Goal: Information Seeking & Learning: Understand process/instructions

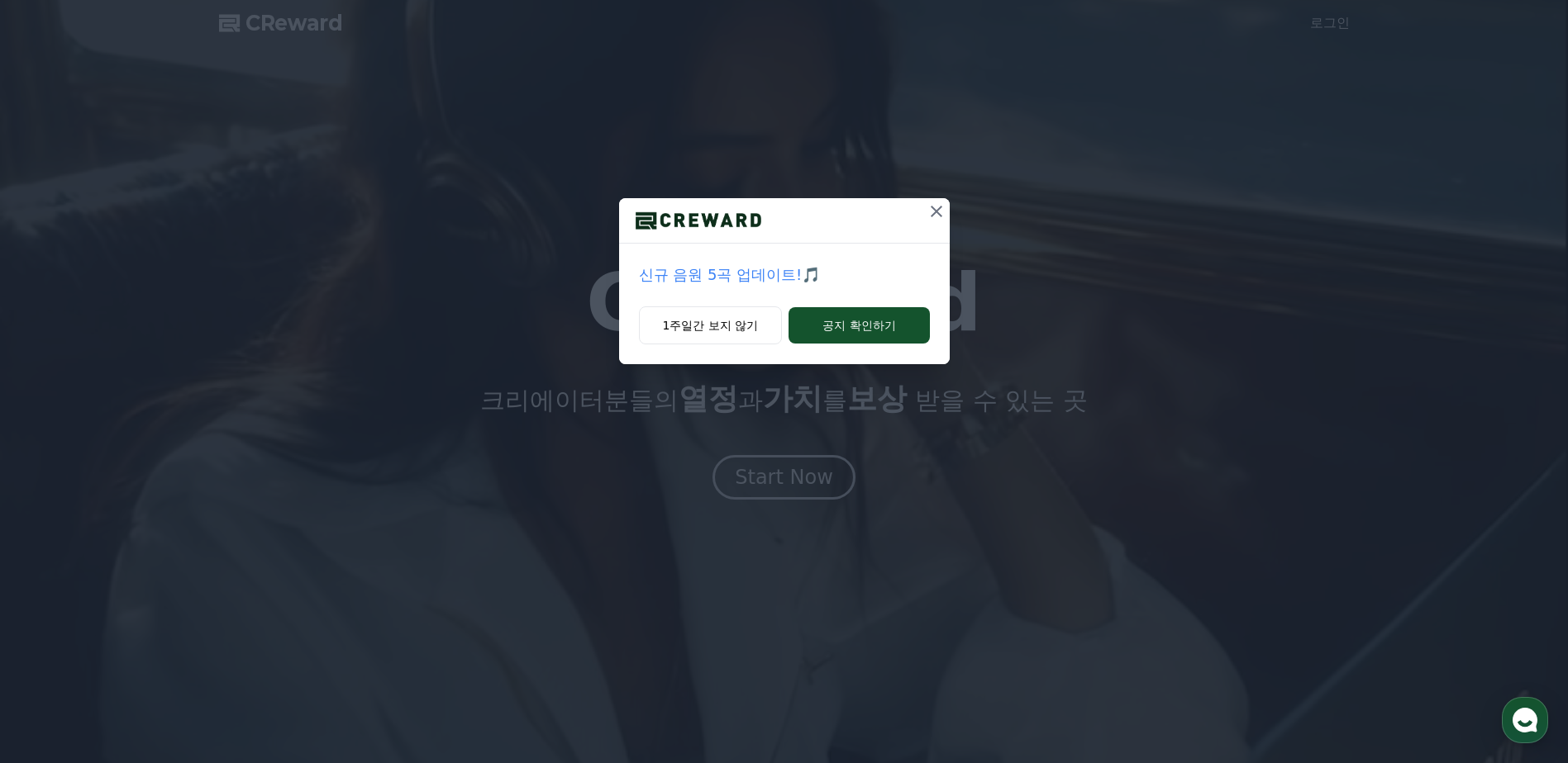
click at [938, 211] on icon at bounding box center [936, 211] width 20 height 20
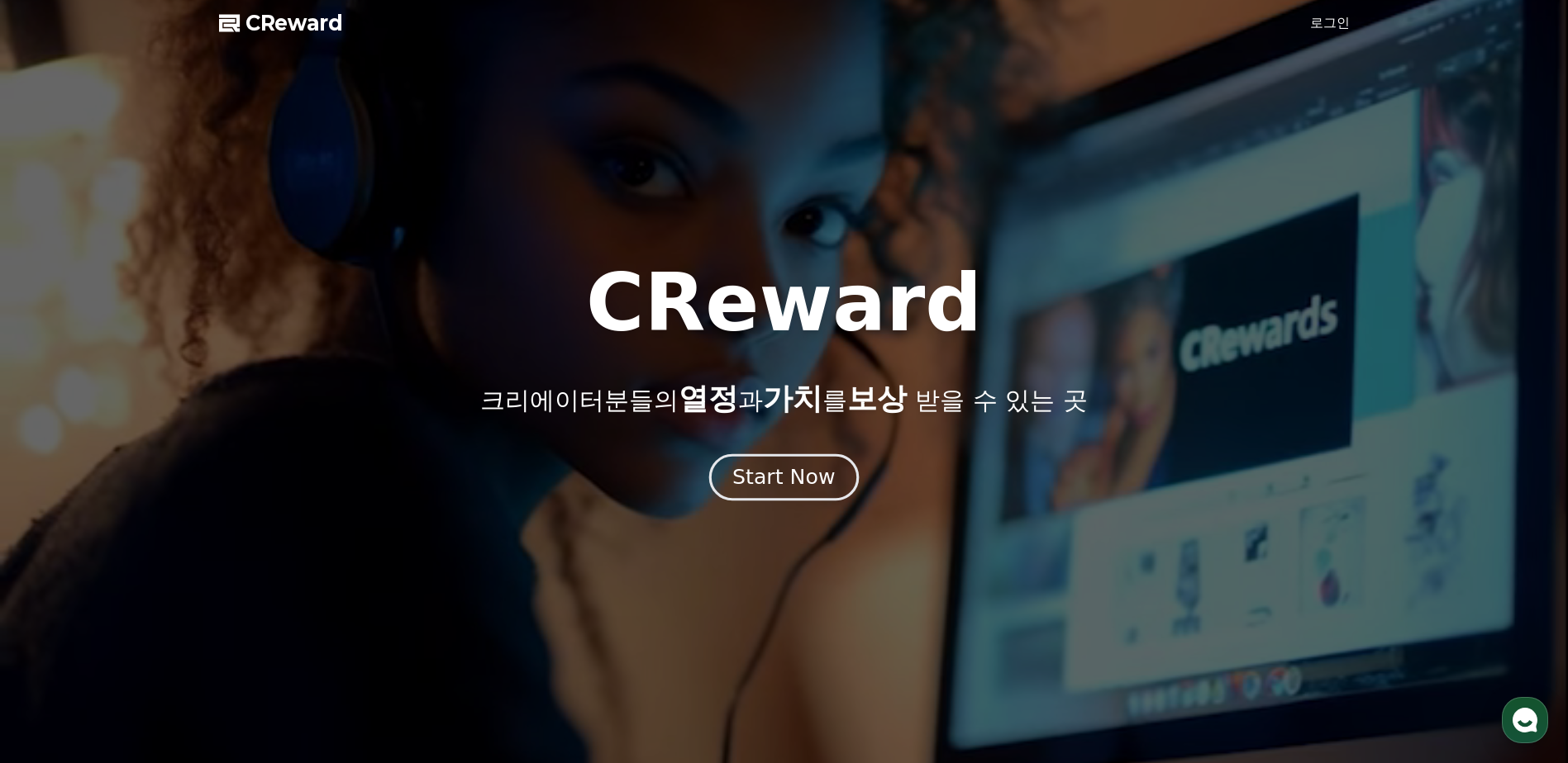
click at [737, 487] on button "Start Now" at bounding box center [784, 478] width 149 height 47
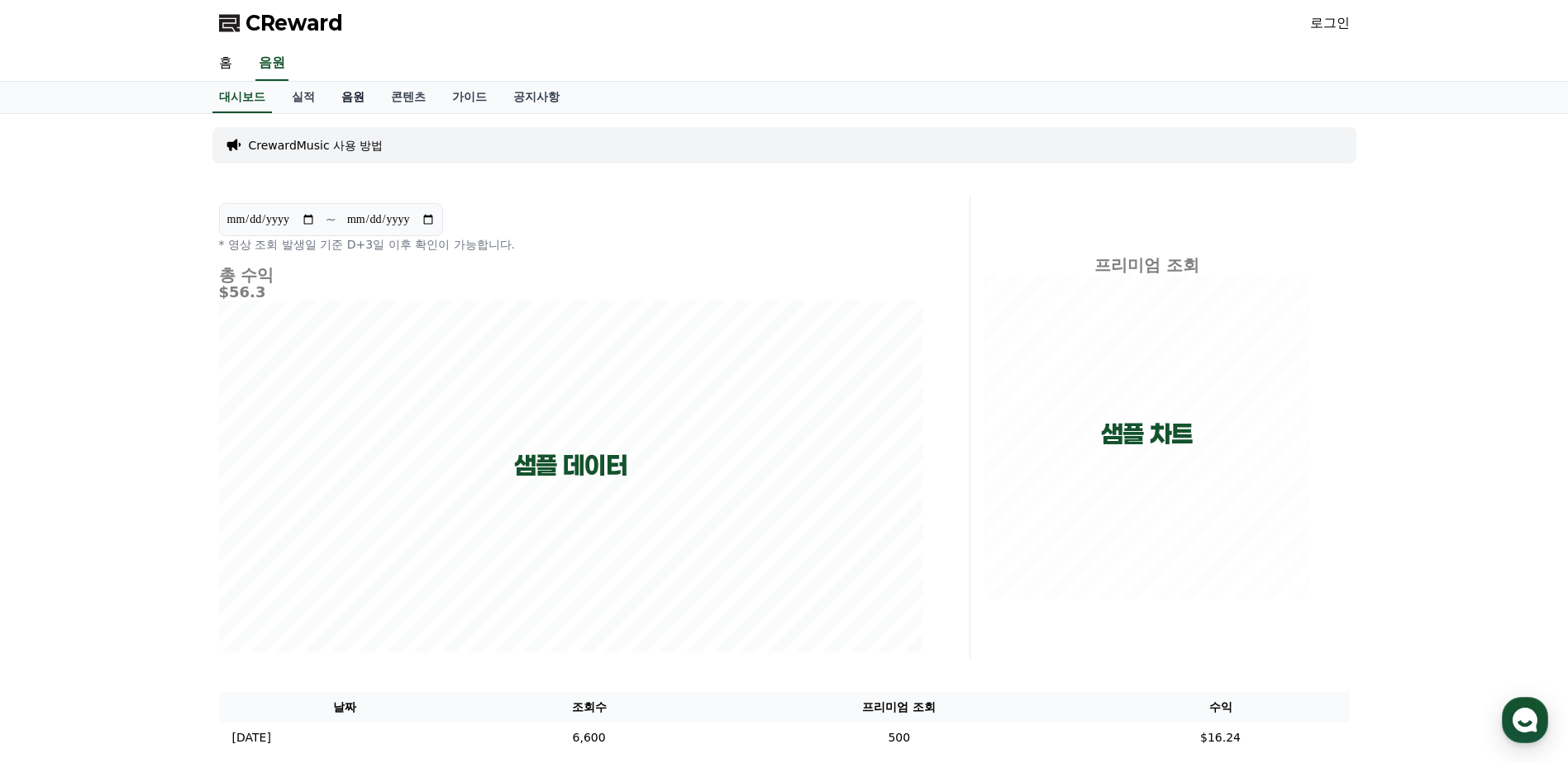
click at [357, 100] on link "음원" at bounding box center [353, 97] width 50 height 32
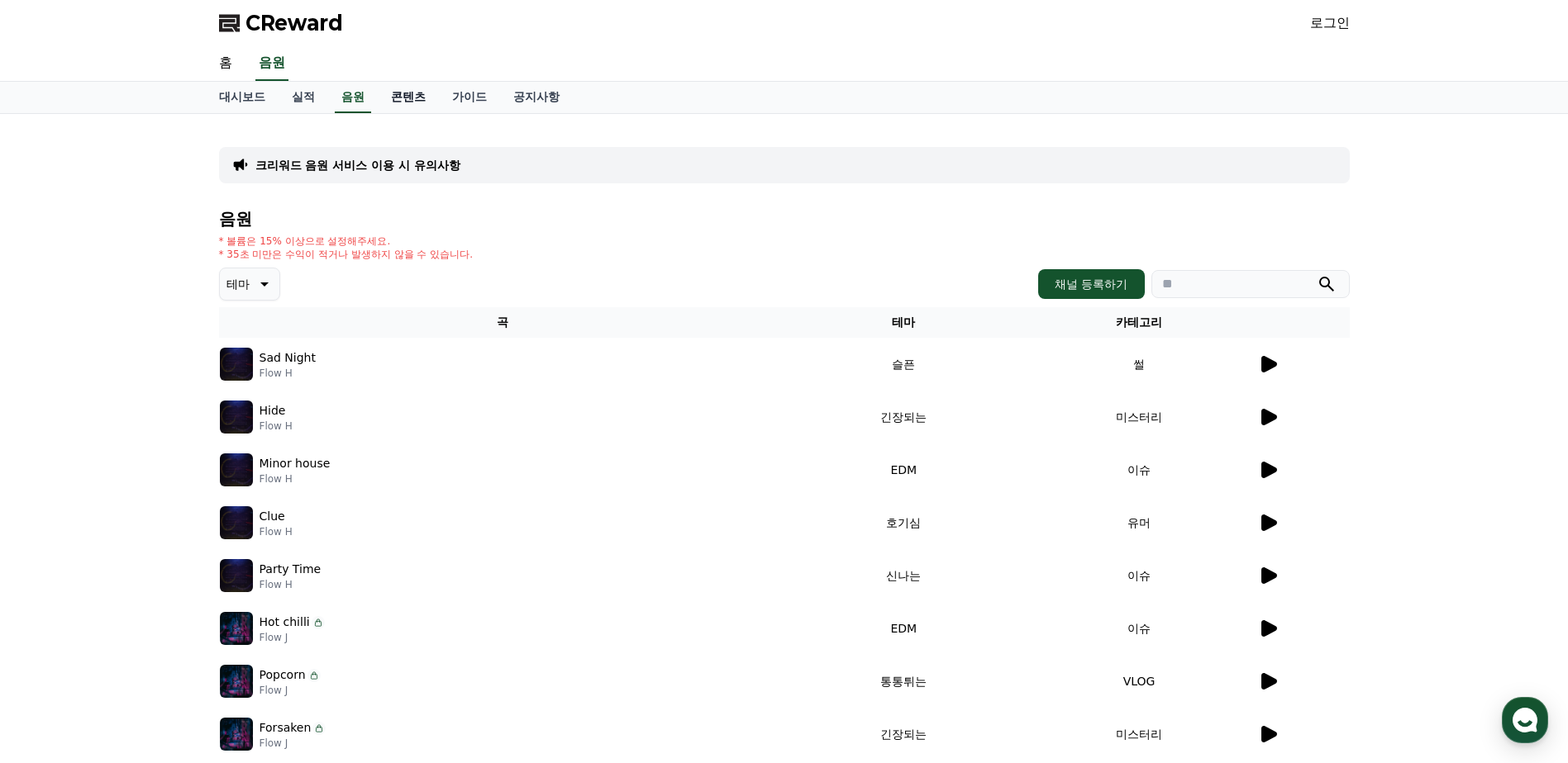
click at [407, 94] on link "콘텐츠" at bounding box center [407, 97] width 61 height 32
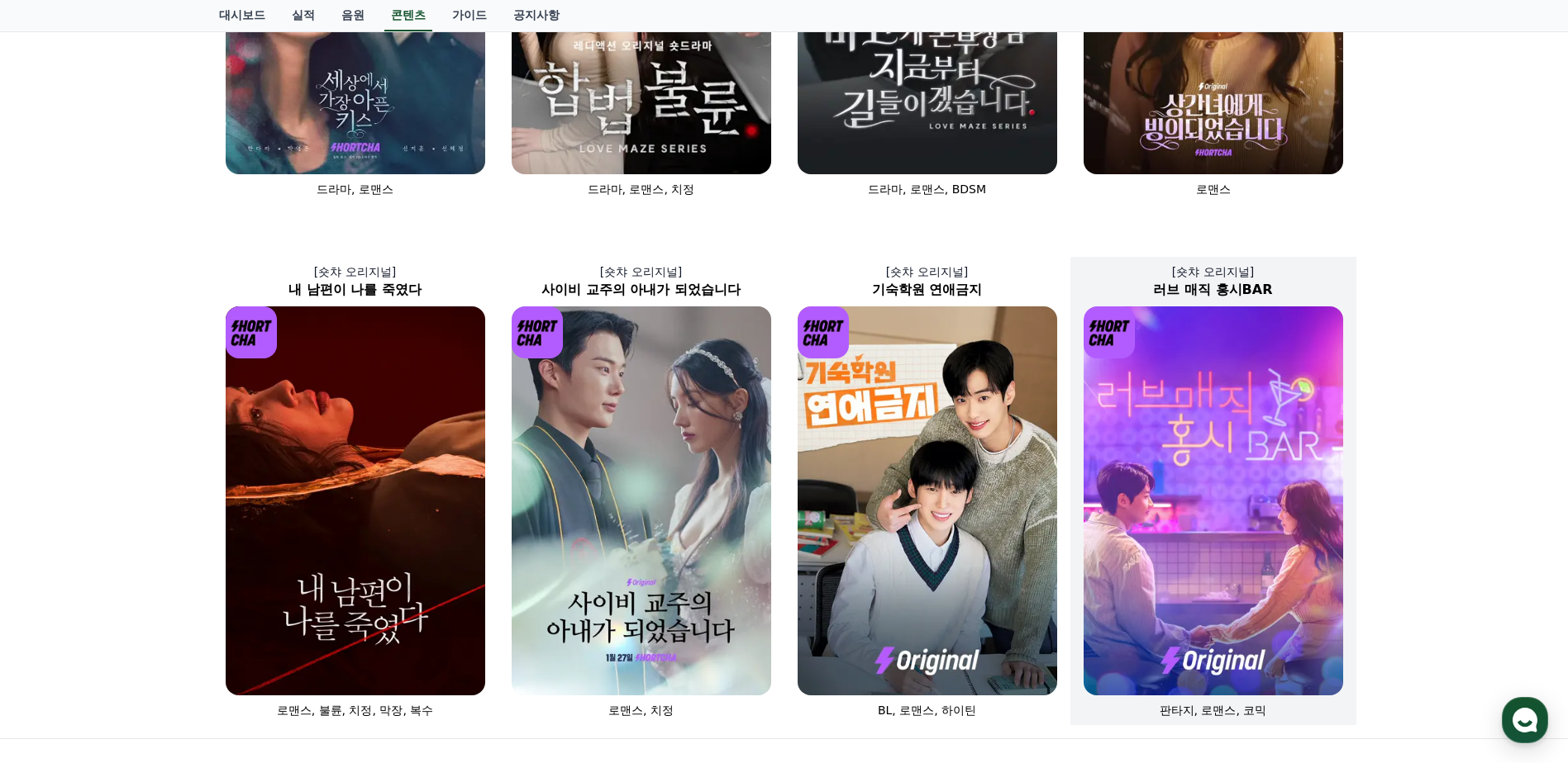
scroll to position [413, 0]
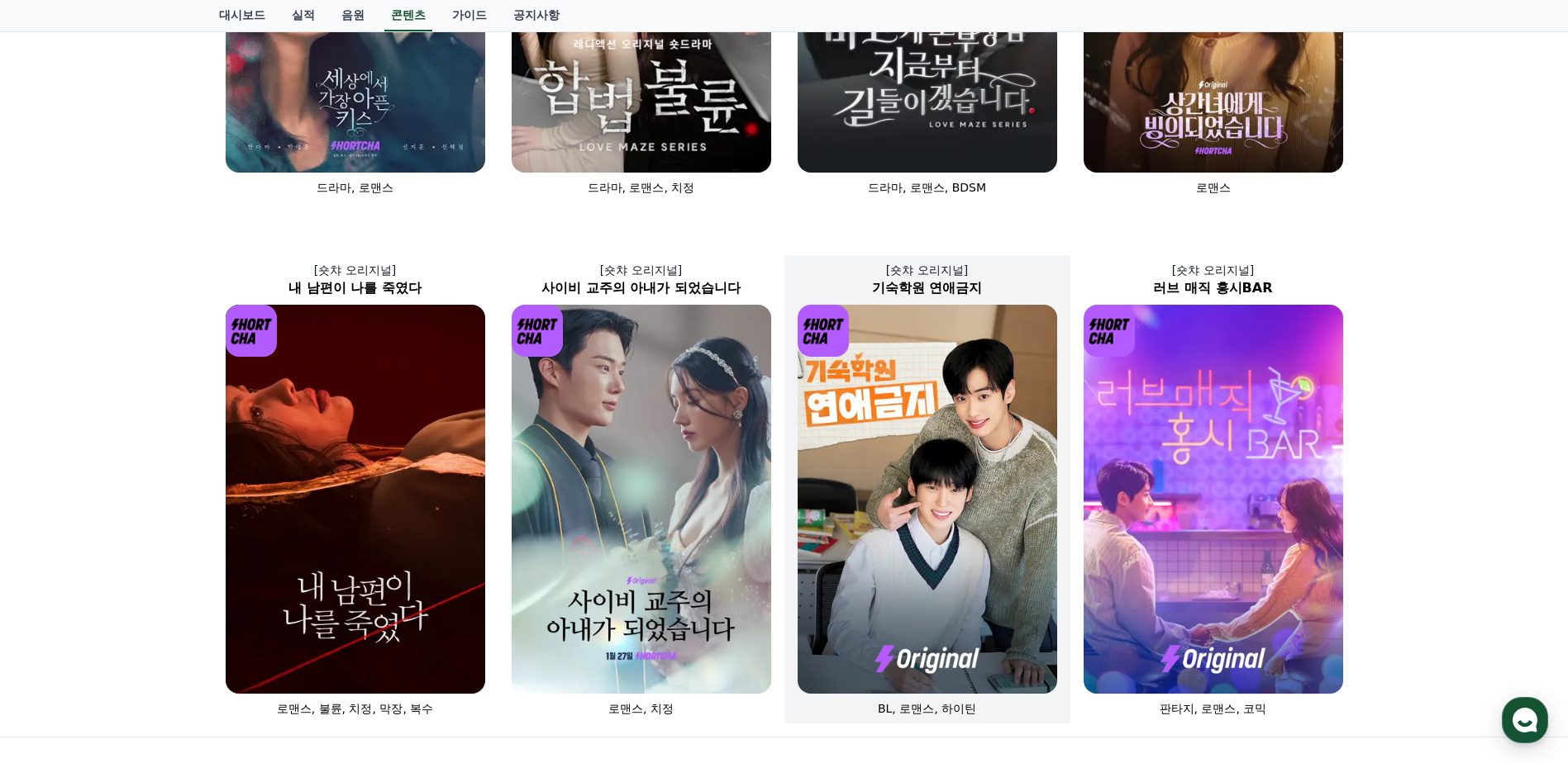
click at [850, 434] on img at bounding box center [927, 500] width 260 height 389
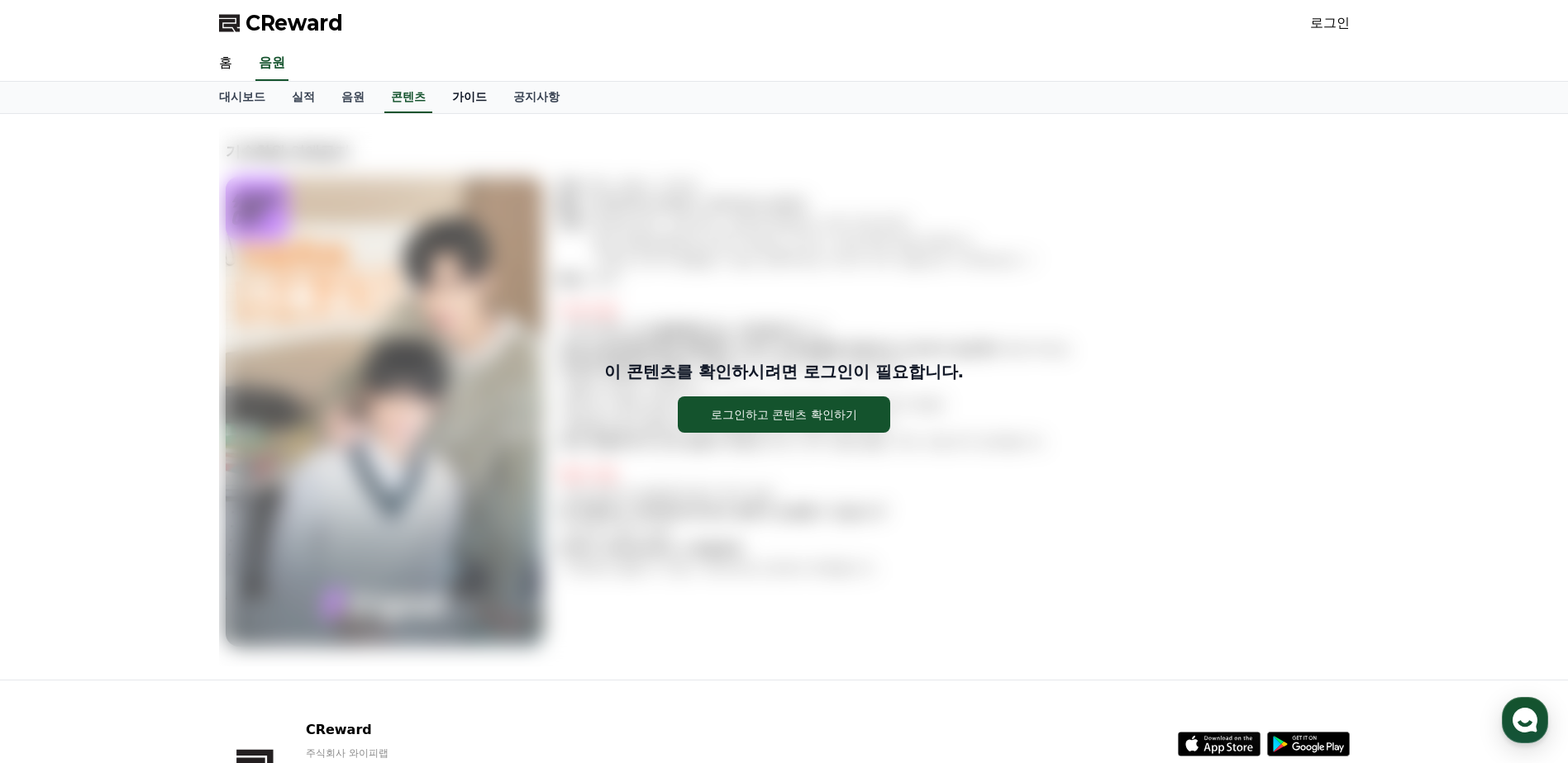
click at [463, 92] on link "가이드" at bounding box center [469, 97] width 61 height 32
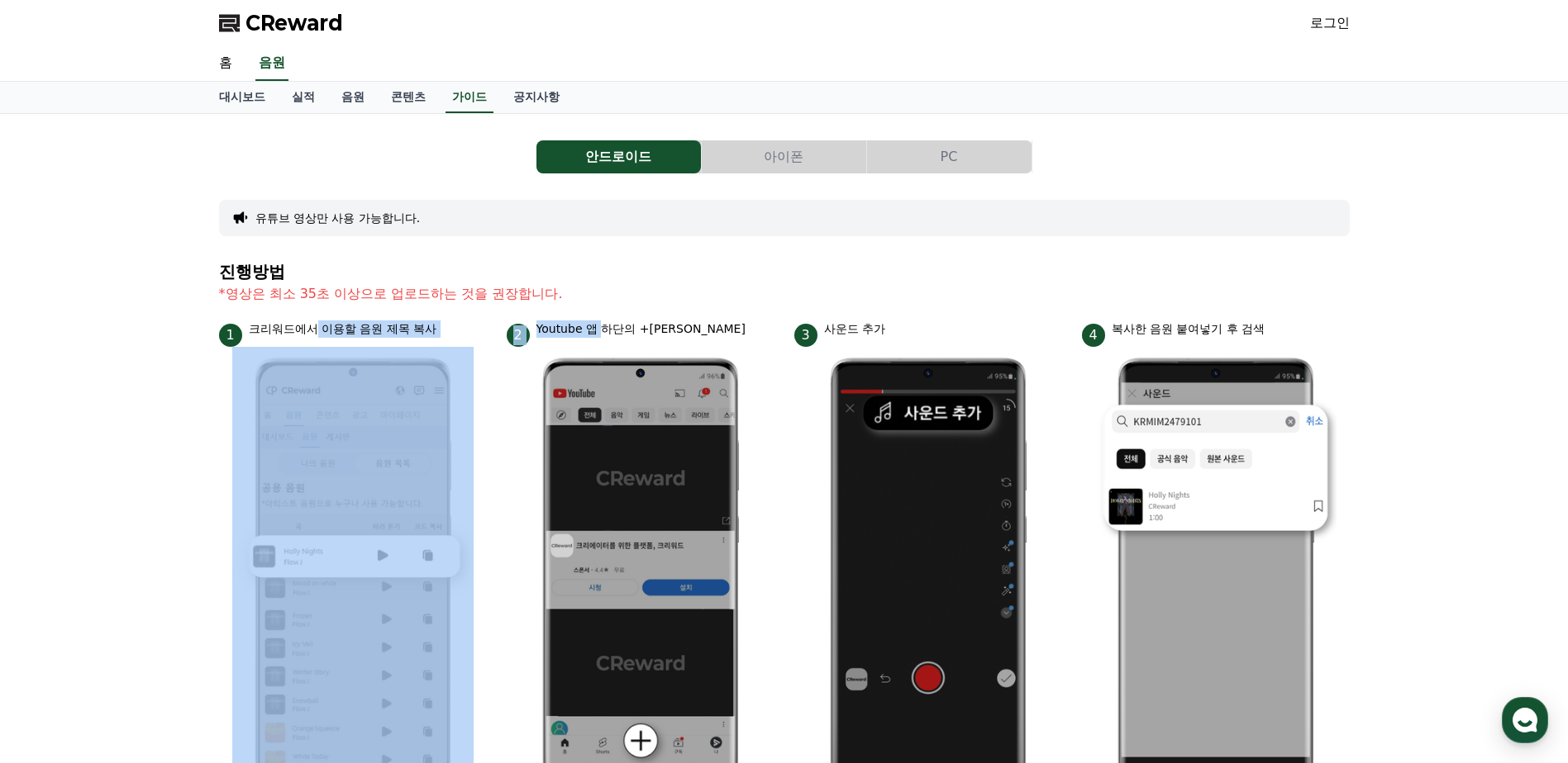
drag, startPoint x: 318, startPoint y: 335, endPoint x: 600, endPoint y: 321, distance: 282.3
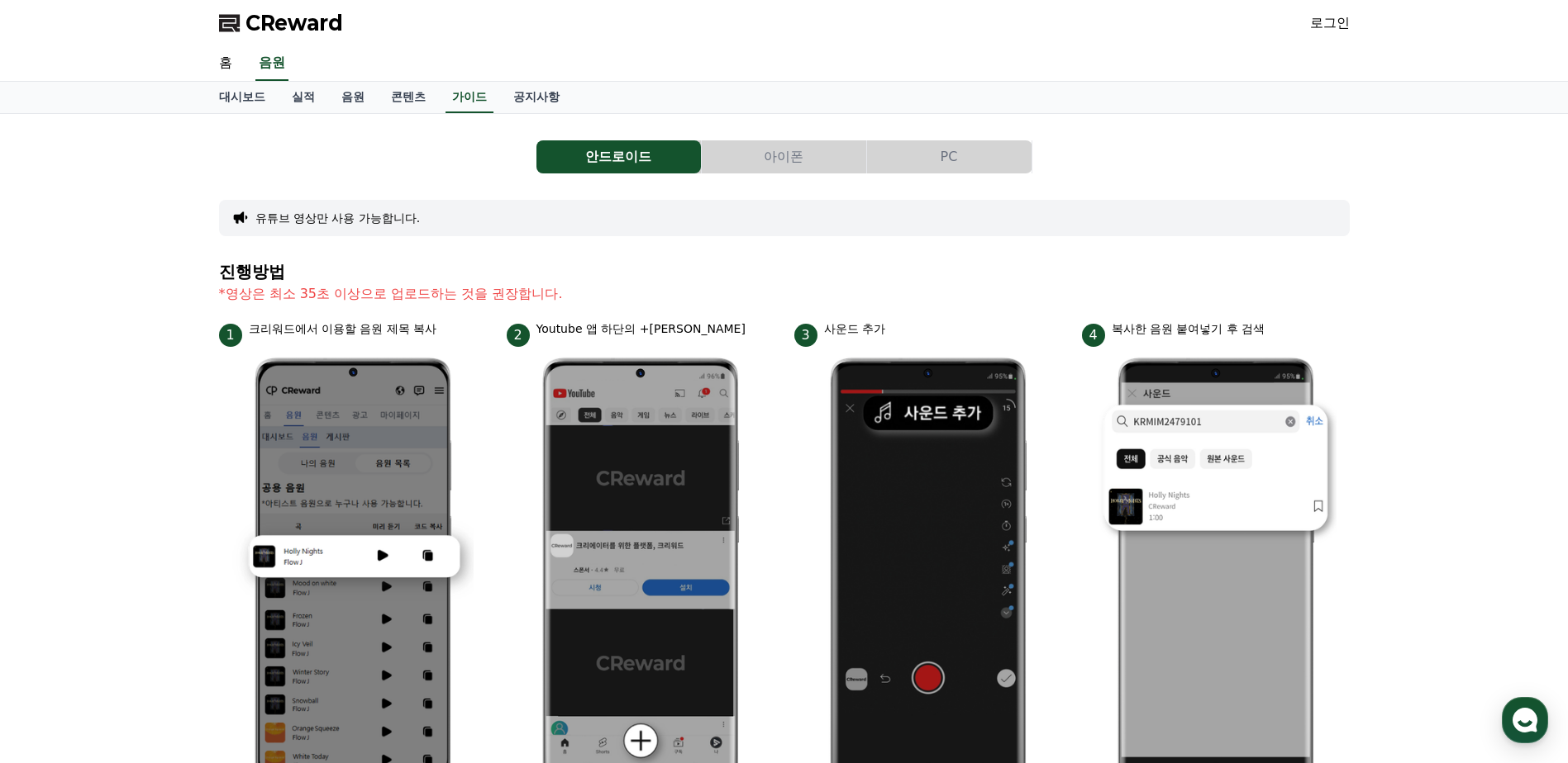
click at [763, 350] on li "2 Youtube 앱 하단의 +[PERSON_NAME]" at bounding box center [641, 561] width 268 height 480
click at [213, 58] on link "홈" at bounding box center [226, 63] width 39 height 34
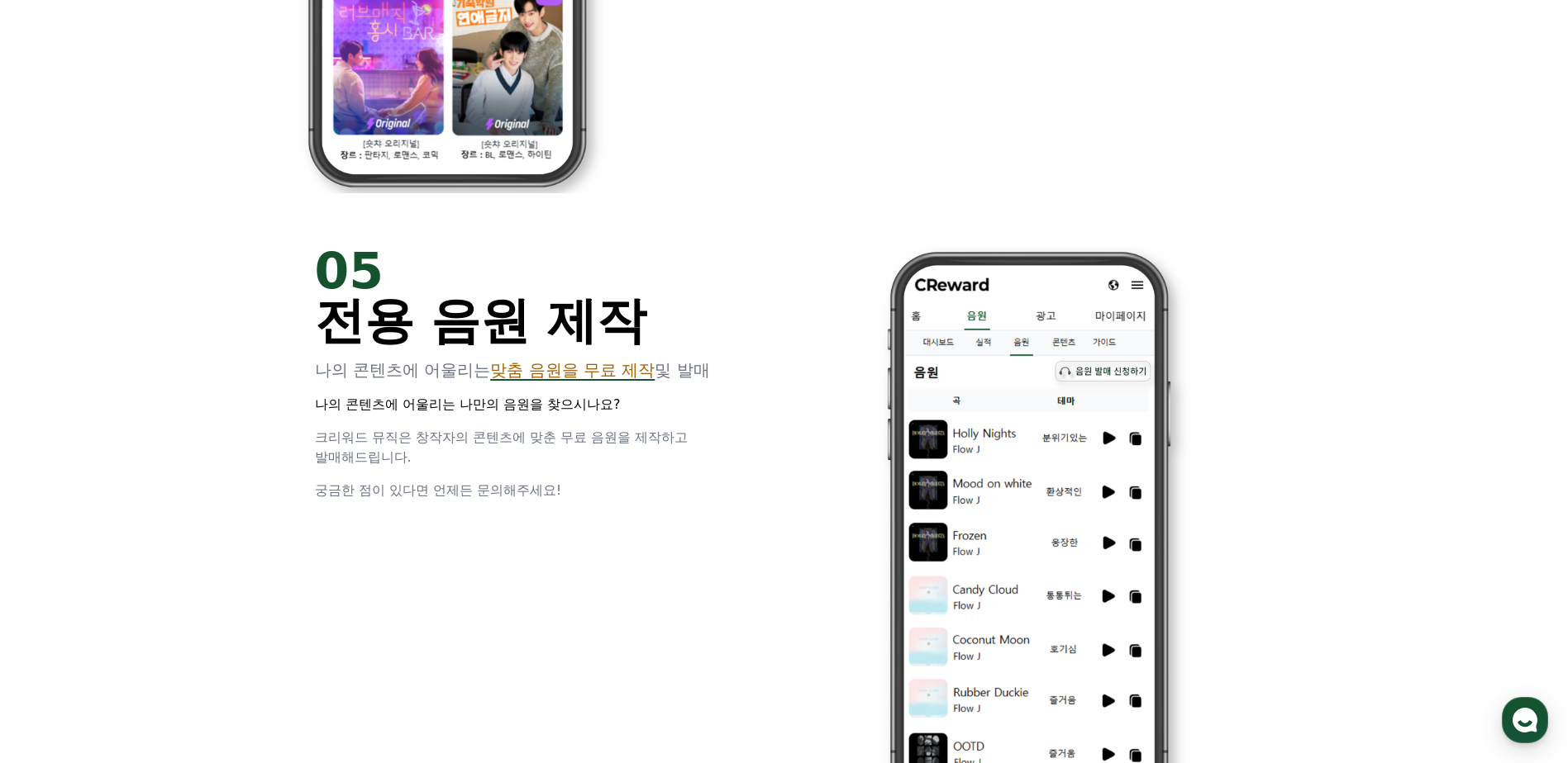
scroll to position [3717, 0]
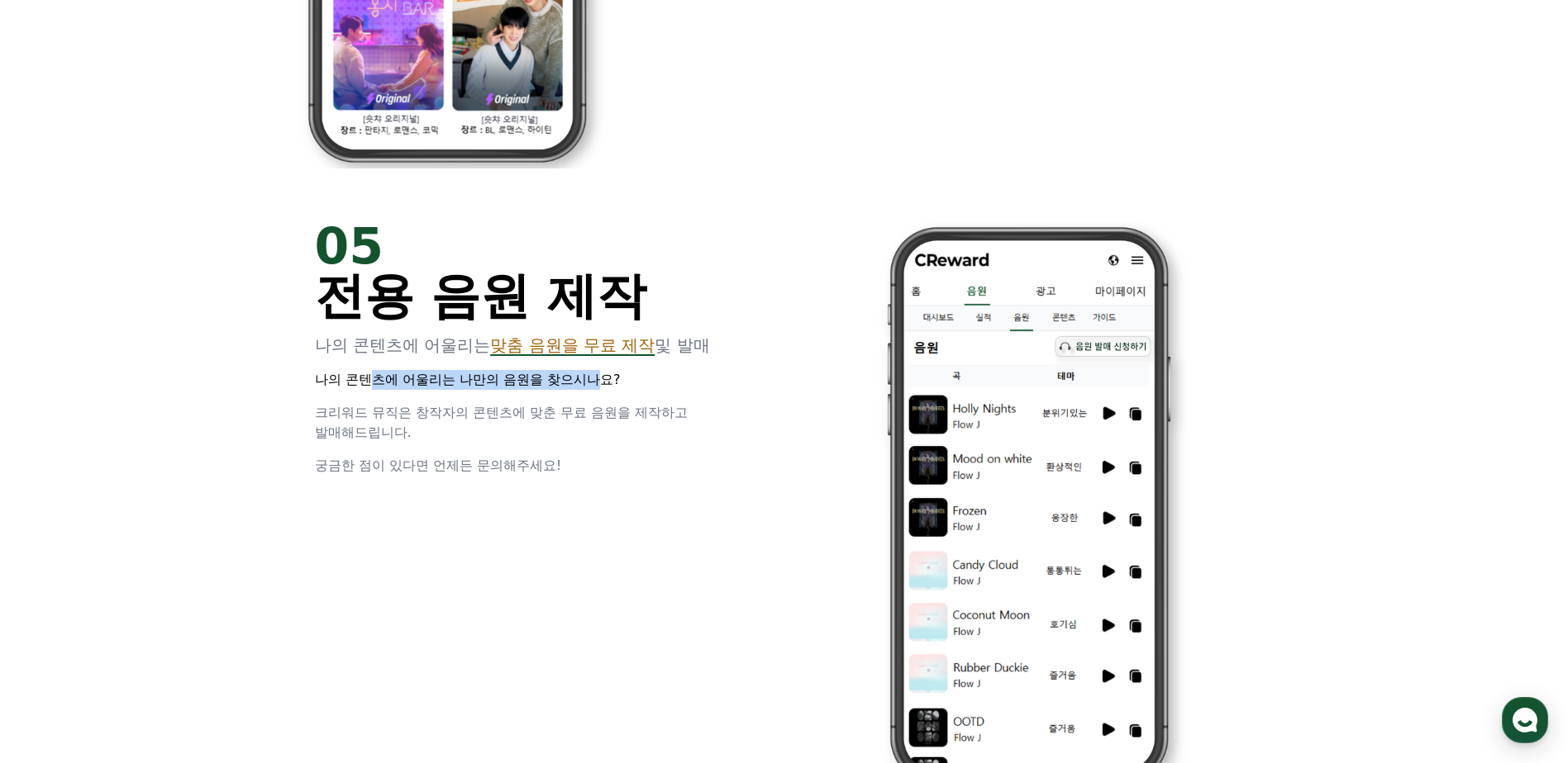
drag, startPoint x: 375, startPoint y: 387, endPoint x: 597, endPoint y: 386, distance: 222.0
click at [597, 386] on p "나의 콘텐츠에 어울리는 나만의 음원을 찾으시나요?" at bounding box center [540, 380] width 449 height 20
drag, startPoint x: 597, startPoint y: 386, endPoint x: 572, endPoint y: 393, distance: 26.0
click at [587, 392] on div "05 전용 음원 제작 나의 콘텐츠에 어울리는 맞춤 음원을 무료 제작 및 발매 나의 콘텐츠에 어울리는 나만의 음원을 찾으시나요? 크리워드 뮤직은…" at bounding box center [540, 348] width 449 height 255
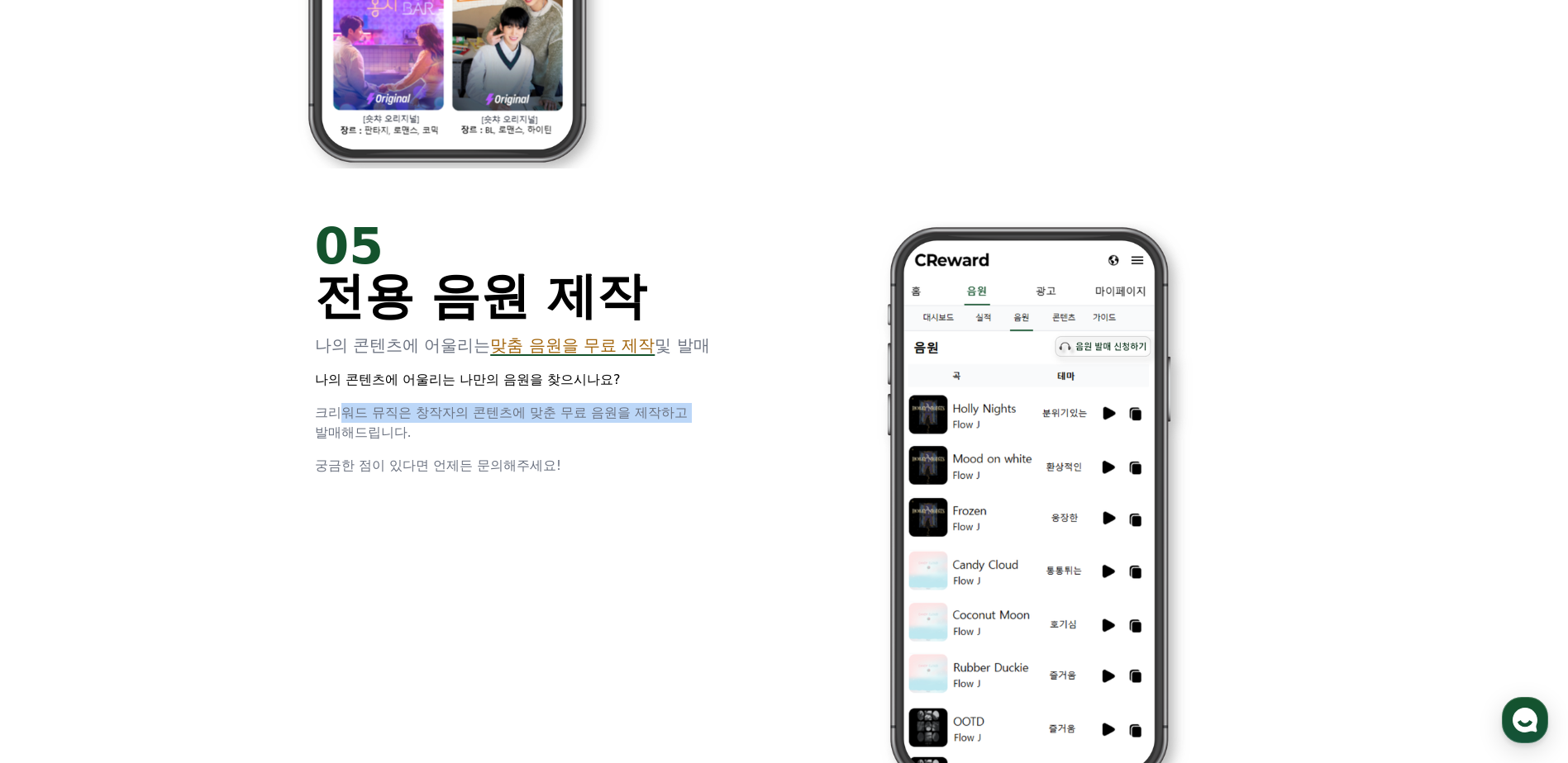
drag, startPoint x: 334, startPoint y: 414, endPoint x: 698, endPoint y: 411, distance: 364.0
click at [698, 411] on p "크리워드 뮤직은 창작자의 콘텐츠에 맞춘 무료 음원을 제작하고 발매해드립니다." at bounding box center [540, 423] width 449 height 39
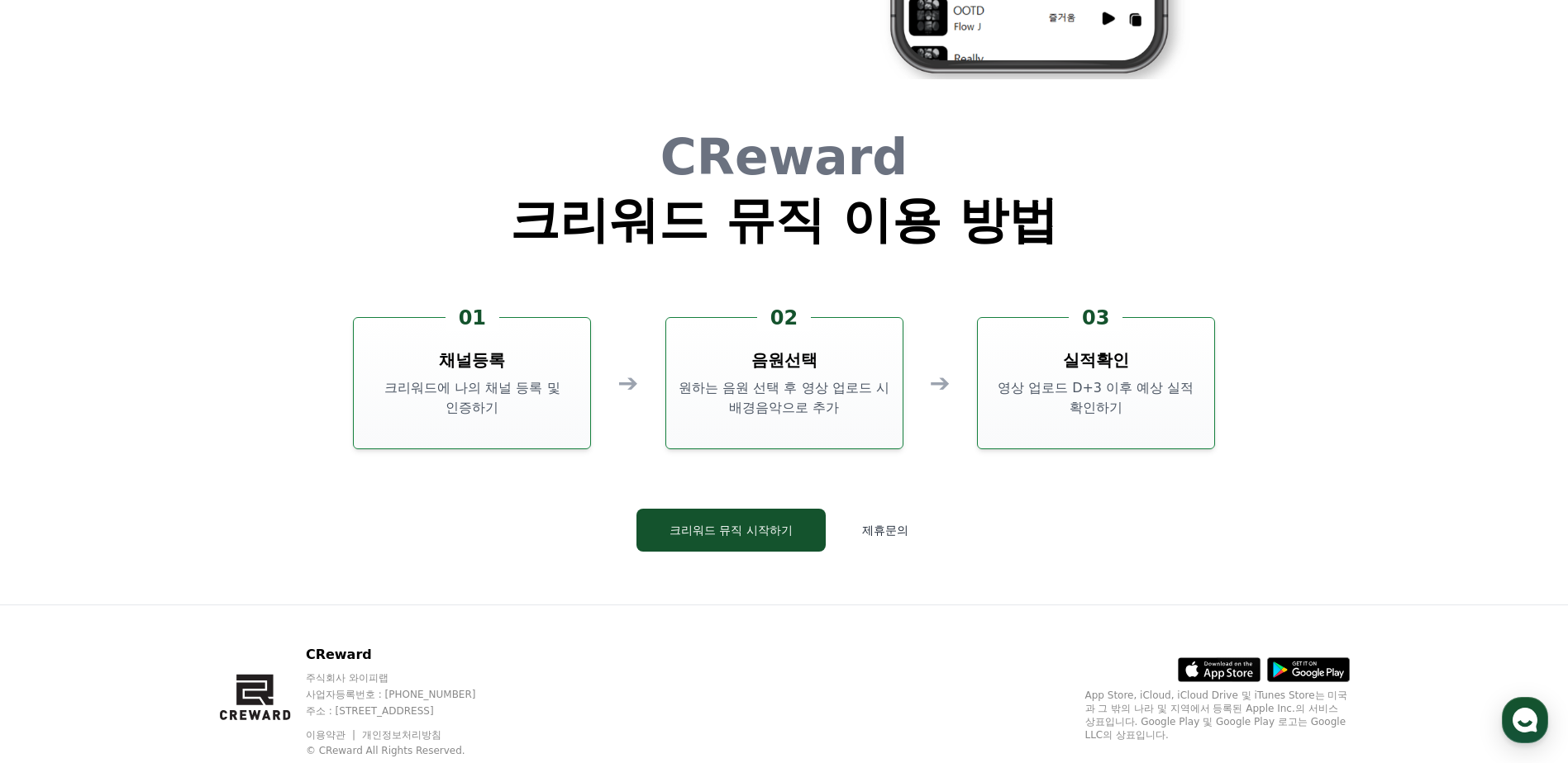
scroll to position [4461, 0]
